Goal: Information Seeking & Learning: Learn about a topic

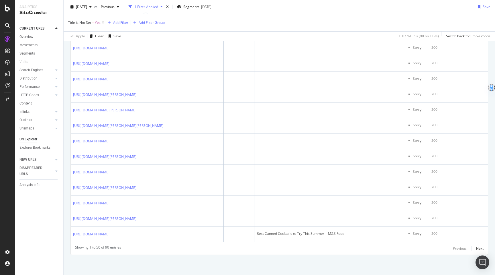
scroll to position [743, 0]
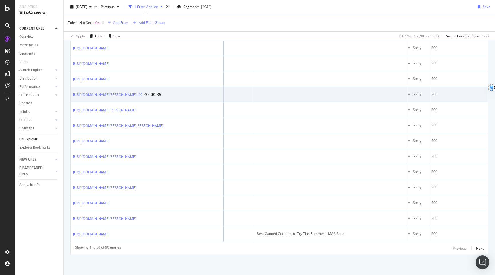
click at [142, 94] on icon at bounding box center [140, 94] width 3 height 3
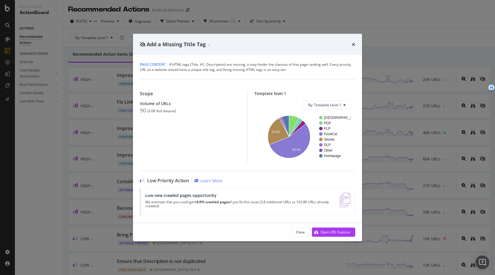
scroll to position [420, 0]
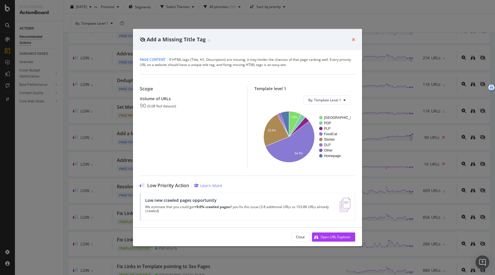
click at [354, 39] on icon "times" at bounding box center [353, 39] width 3 height 5
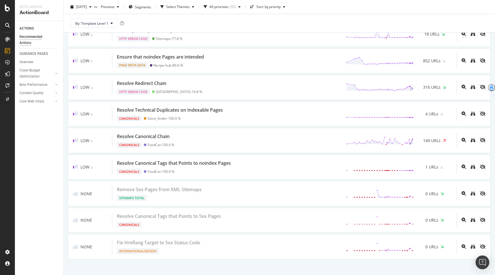
scroll to position [1354, 0]
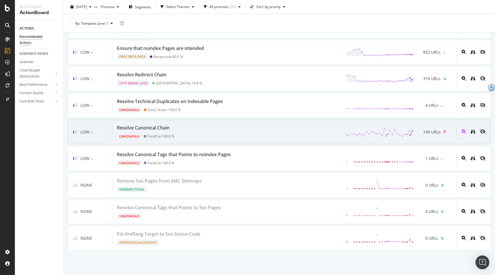
click at [203, 133] on div "Resolve Canonical Chain Canonicals FoodCat - 100.0 % 149 URLs" at bounding box center [284, 131] width 345 height 15
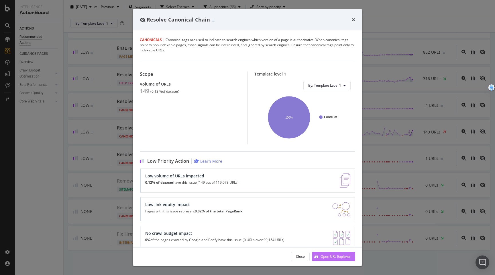
click at [339, 257] on div "Open URL Explorer" at bounding box center [336, 256] width 30 height 5
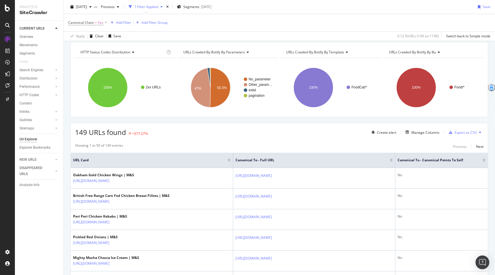
scroll to position [35, 0]
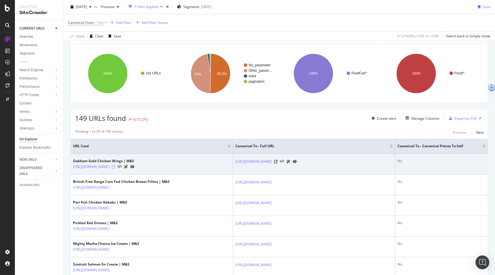
click at [115, 168] on icon at bounding box center [113, 166] width 3 height 3
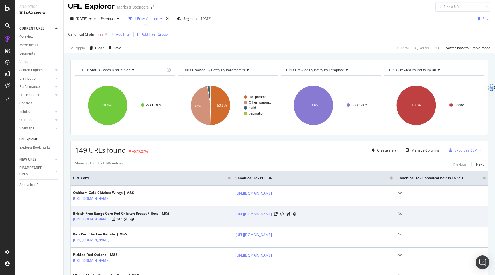
scroll to position [0, 0]
